Goal: Task Accomplishment & Management: Complete application form

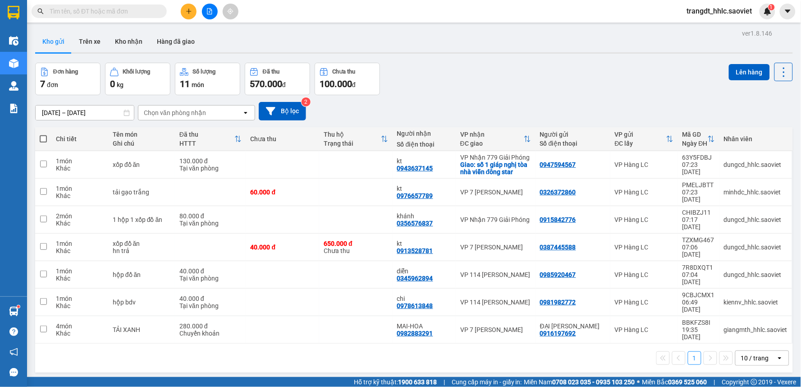
click at [212, 13] on icon "file-add" at bounding box center [209, 11] width 5 height 6
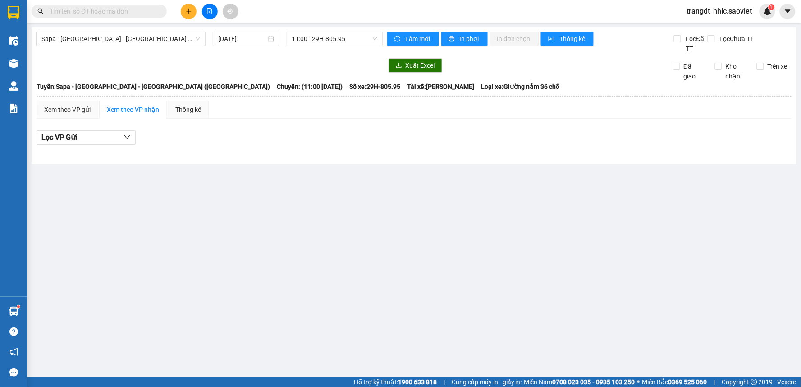
click at [122, 28] on div "Sapa - [GEOGRAPHIC_DATA] - [GEOGRAPHIC_DATA] ([GEOGRAPHIC_DATA]) [DATE] 11:00 -…" at bounding box center [414, 95] width 765 height 137
click at [120, 33] on span "Sapa - [GEOGRAPHIC_DATA] - [GEOGRAPHIC_DATA] ([GEOGRAPHIC_DATA])" at bounding box center [120, 39] width 159 height 14
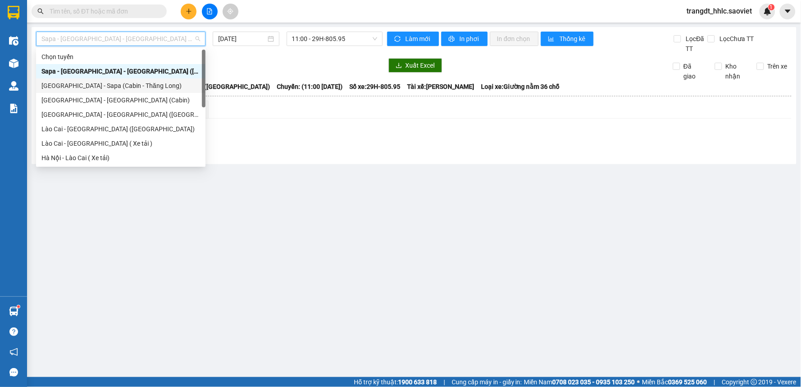
click at [123, 78] on div "[GEOGRAPHIC_DATA] - Sapa (Cabin - Thăng Long)" at bounding box center [121, 85] width 170 height 14
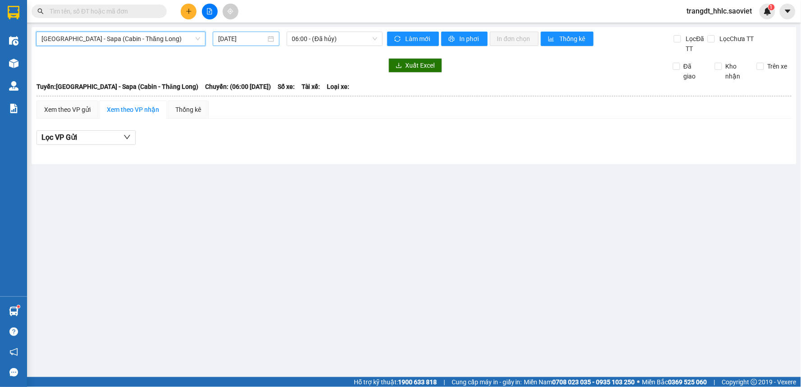
click at [250, 38] on input "[DATE]" at bounding box center [241, 39] width 47 height 10
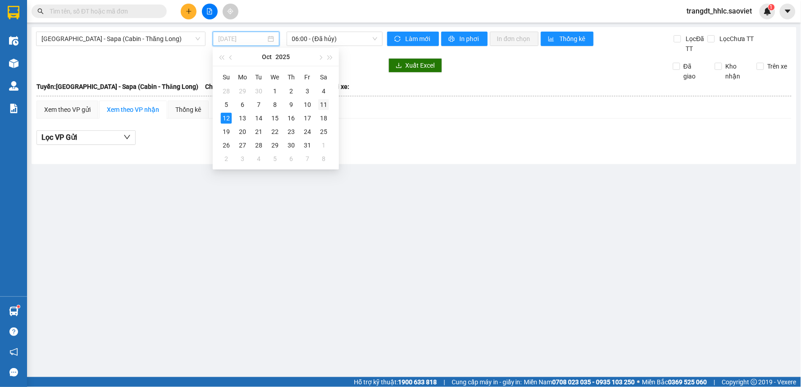
click at [324, 101] on div "11" at bounding box center [323, 104] width 11 height 11
type input "[DATE]"
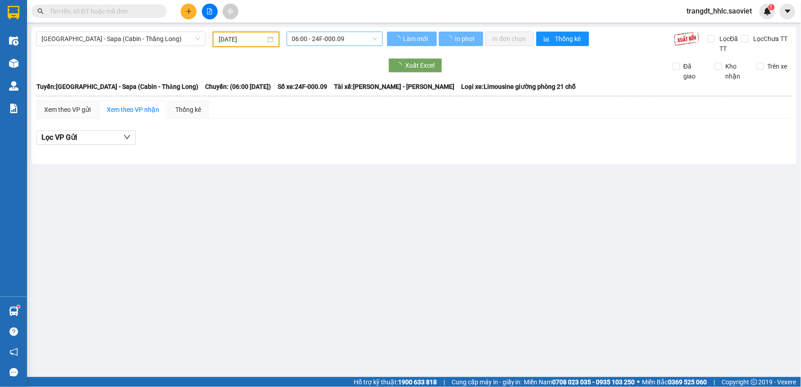
click at [333, 37] on span "06:00 - 24F-000.09" at bounding box center [334, 39] width 85 height 14
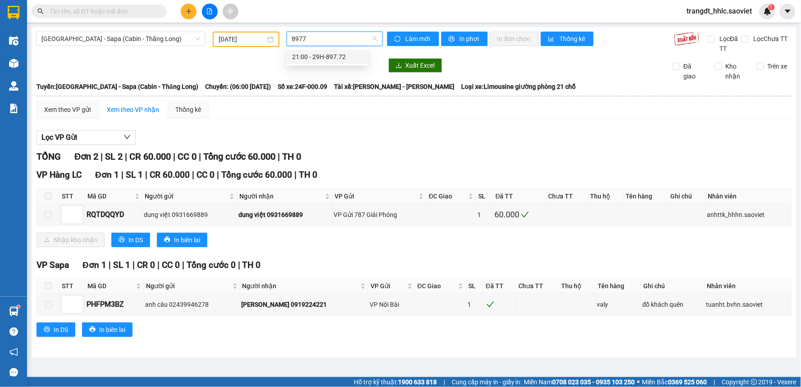
type input "89772"
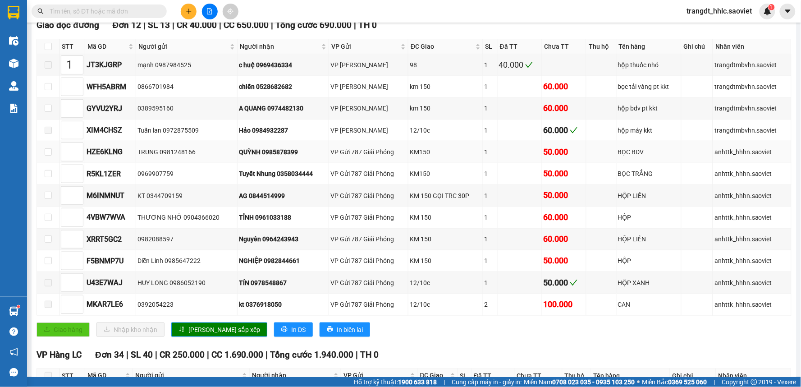
scroll to position [150, 0]
click at [50, 47] on input "checkbox" at bounding box center [48, 45] width 7 height 7
checkbox input "true"
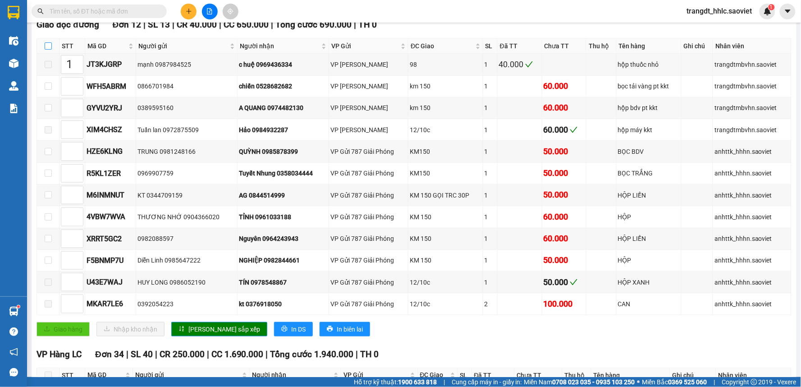
checkbox input "true"
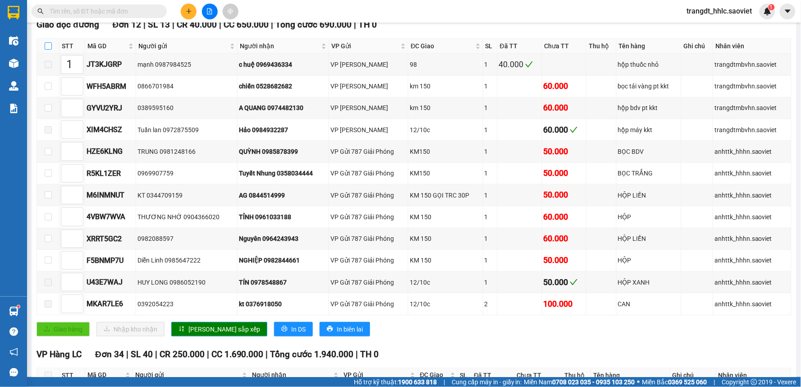
checkbox input "true"
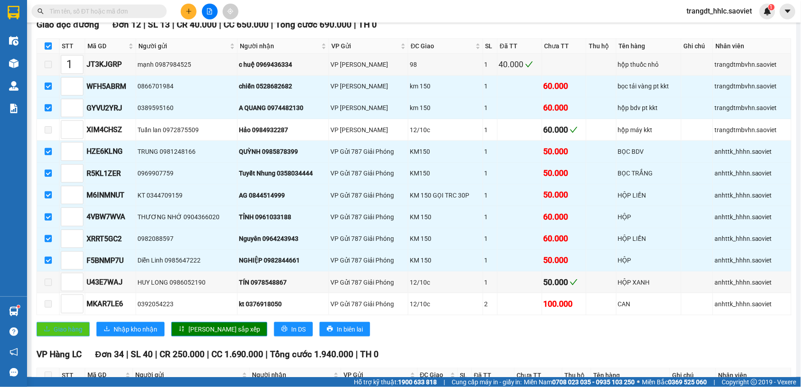
click at [86, 330] on button "Giao hàng" at bounding box center [63, 329] width 53 height 14
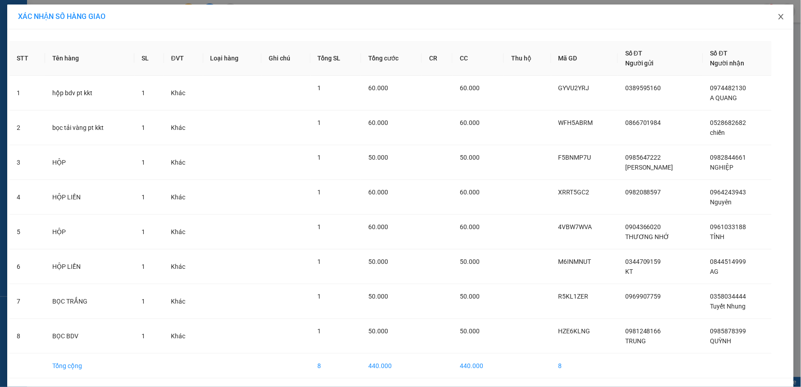
click at [779, 16] on icon "close" at bounding box center [781, 16] width 7 height 7
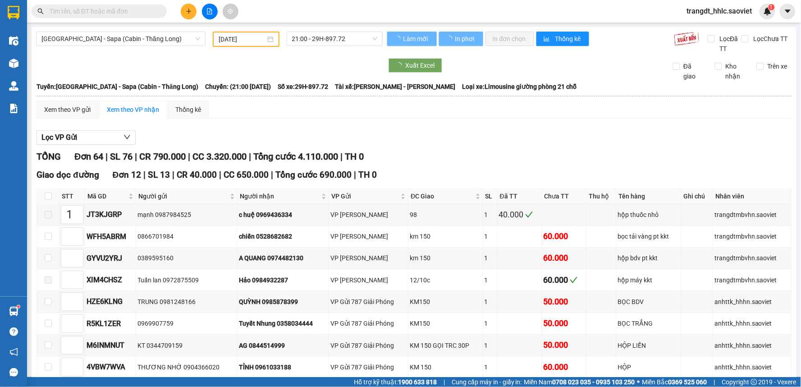
click at [93, 11] on input "text" at bounding box center [103, 11] width 106 height 10
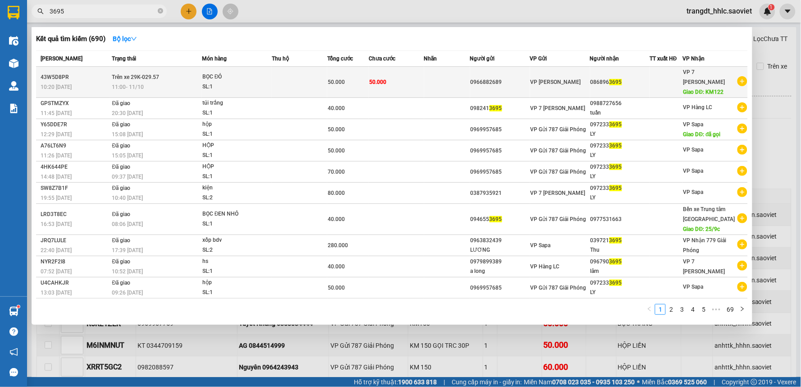
type input "3695"
click at [416, 83] on td "50.000" at bounding box center [396, 82] width 55 height 31
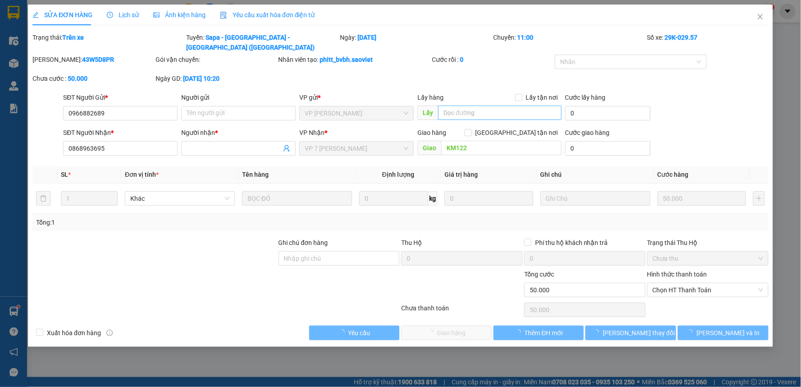
type input "0966882689"
type input "0868963695"
type input "KM122"
type input "0"
type input "50.000"
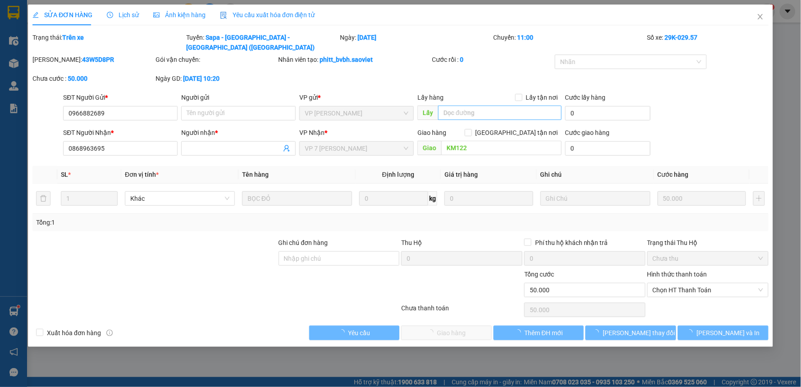
type input "50.000"
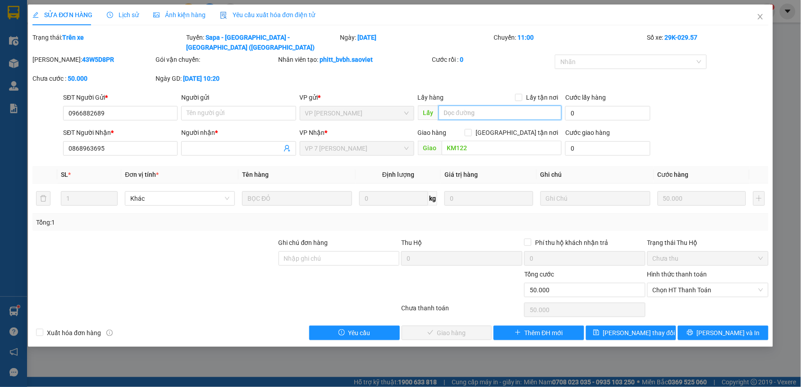
click at [472, 107] on input "text" at bounding box center [501, 112] width 124 height 14
type input "chính"
click at [637, 328] on span "[PERSON_NAME] thay đổi" at bounding box center [639, 333] width 72 height 10
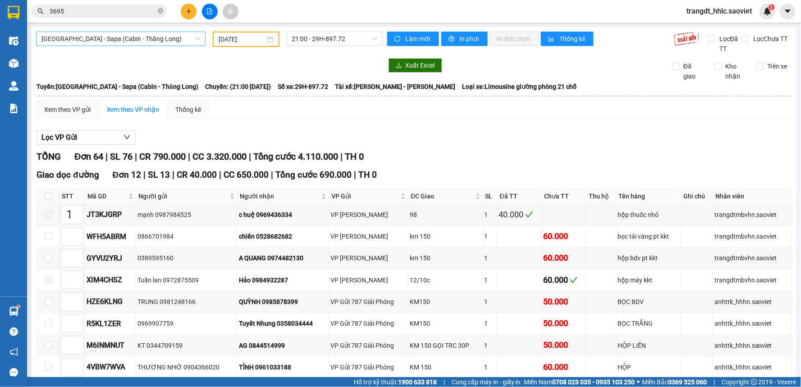
click at [180, 42] on span "[GEOGRAPHIC_DATA] - Sapa (Cabin - Thăng Long)" at bounding box center [120, 39] width 159 height 14
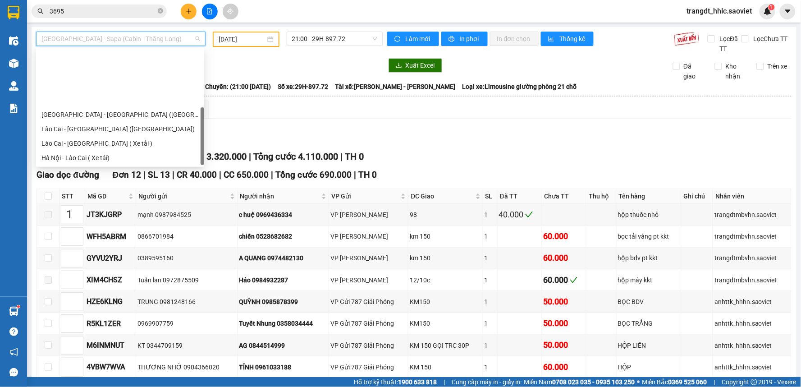
scroll to position [72, 0]
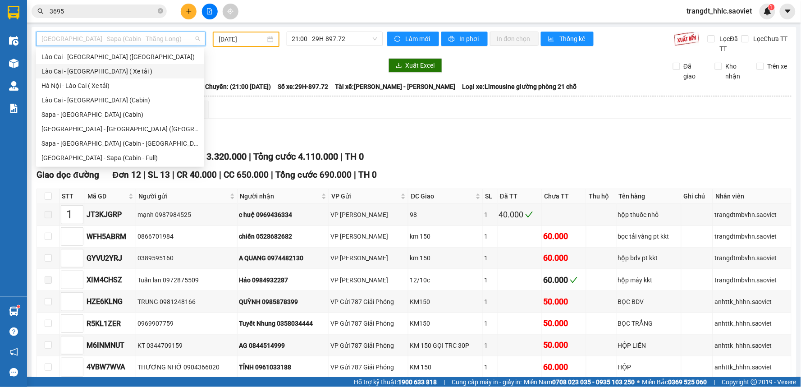
click at [119, 68] on div "Lào Cai - [GEOGRAPHIC_DATA] ( Xe tải )" at bounding box center [119, 71] width 157 height 10
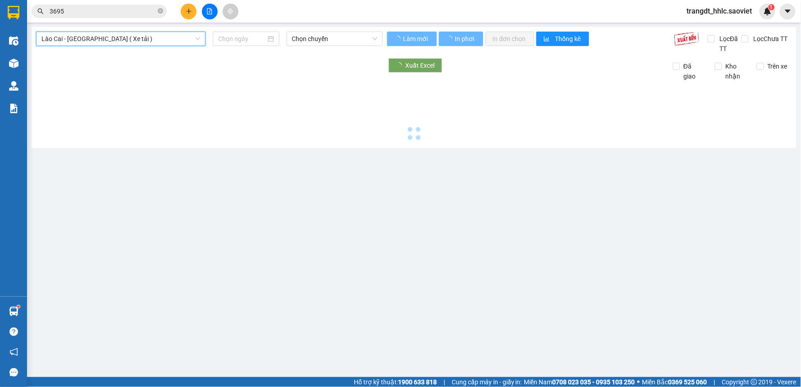
type input "[DATE]"
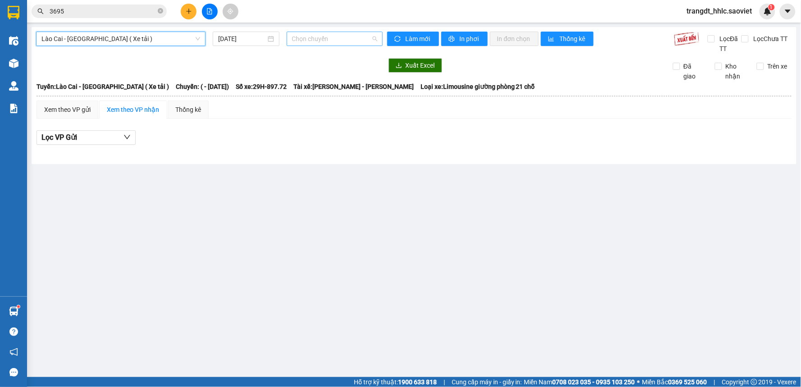
click at [318, 36] on span "Chọn chuyến" at bounding box center [334, 39] width 85 height 14
click at [229, 92] on th at bounding box center [414, 96] width 756 height 8
click at [105, 14] on input "3695" at bounding box center [103, 11] width 106 height 10
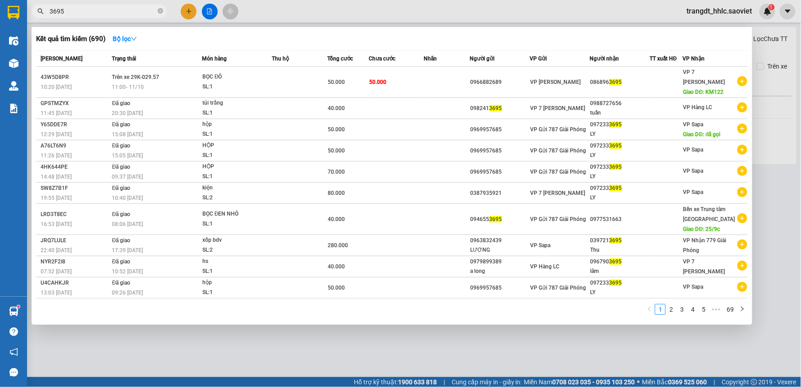
click at [105, 14] on input "3695" at bounding box center [103, 11] width 106 height 10
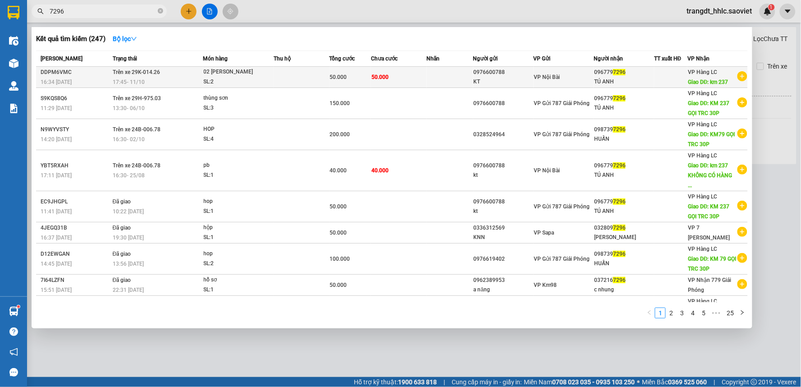
type input "7296"
click at [281, 75] on td at bounding box center [302, 77] width 56 height 21
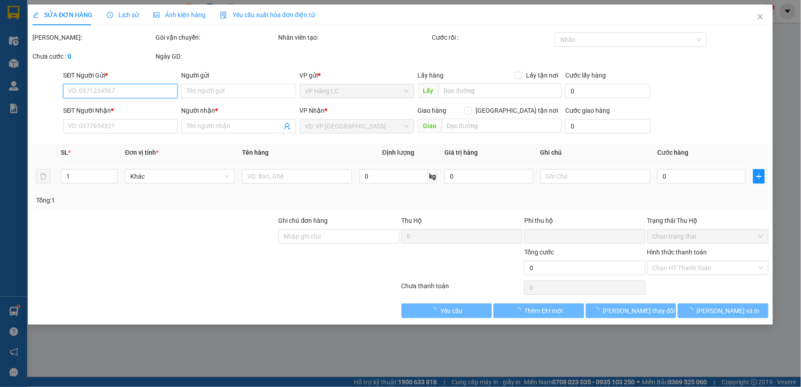
type input "0976600788"
type input "KT"
type input "0967797296"
type input "TÚ ANH"
type input "km 237"
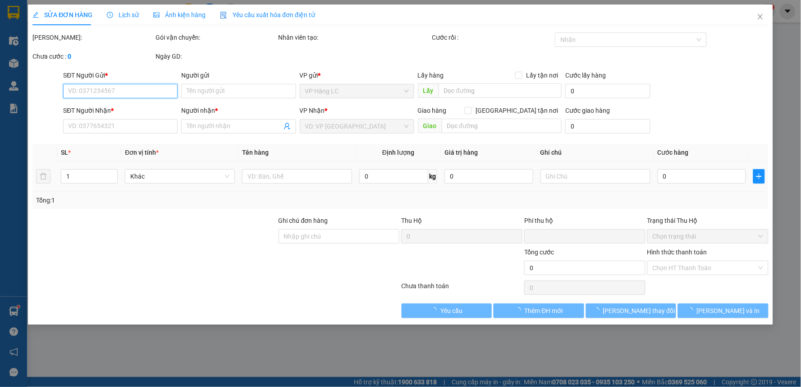
type input "0"
type input "50.000"
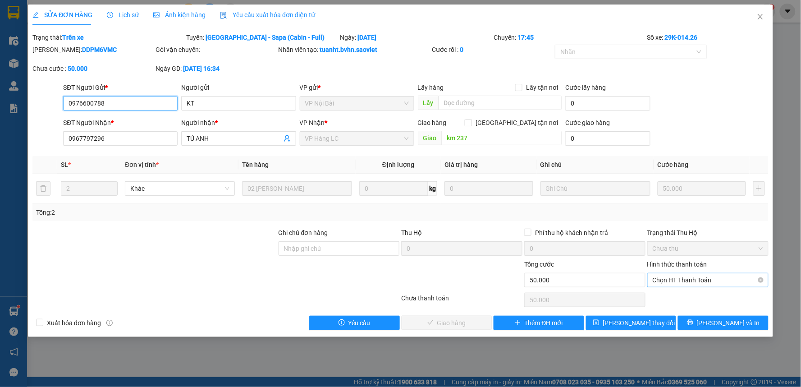
click at [684, 279] on span "Chọn HT Thanh Toán" at bounding box center [708, 280] width 110 height 14
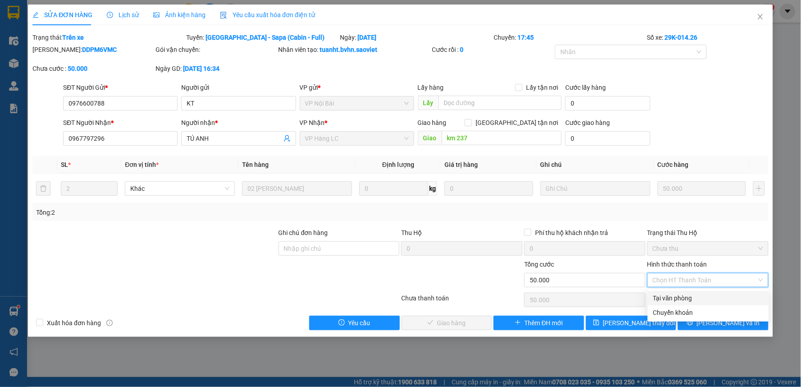
click at [686, 295] on div "Tại văn phòng" at bounding box center [708, 298] width 110 height 10
type input "0"
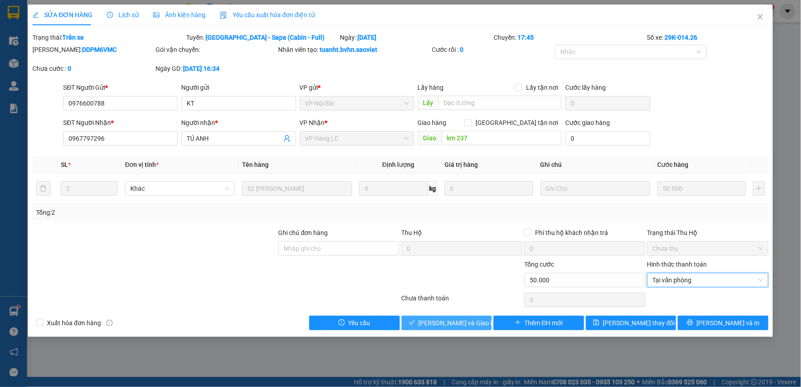
click at [448, 321] on span "[PERSON_NAME] và Giao hàng" at bounding box center [462, 323] width 87 height 10
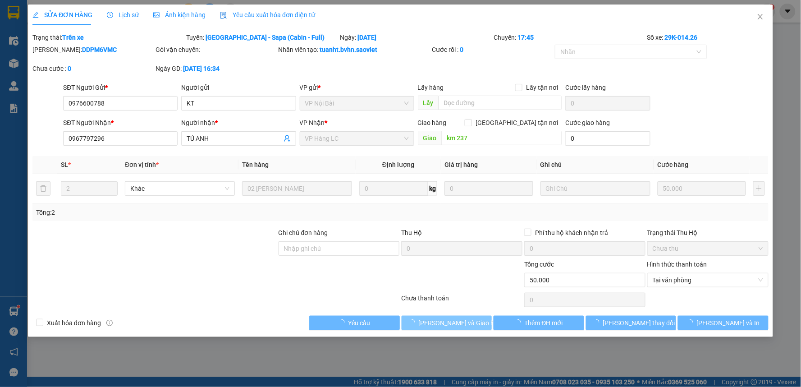
click at [448, 321] on span "[PERSON_NAME] và Giao hàng" at bounding box center [462, 323] width 87 height 10
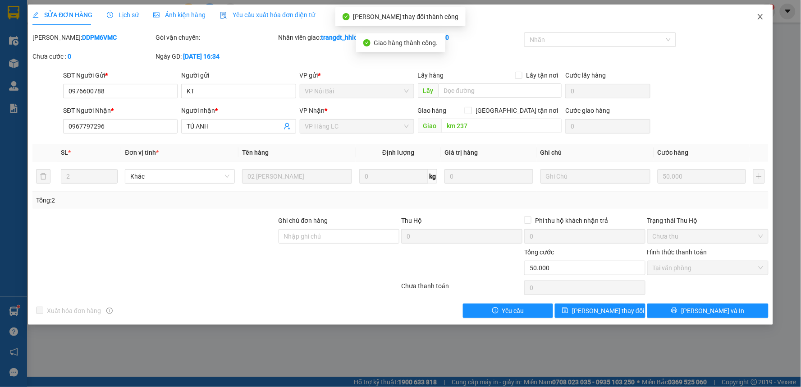
click at [757, 14] on icon "close" at bounding box center [760, 16] width 7 height 7
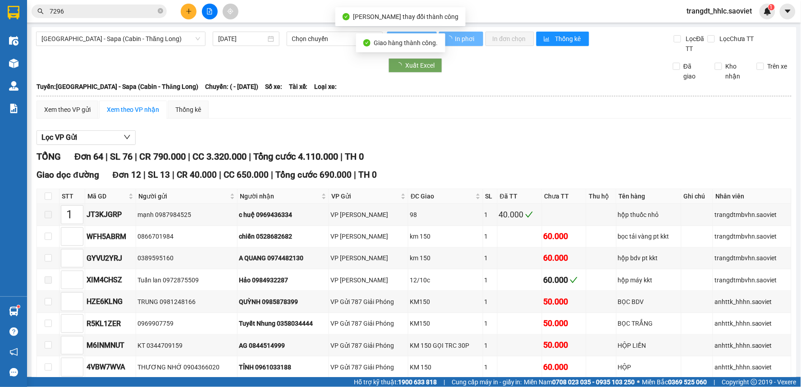
type input "[DATE]"
